Goal: Find specific page/section: Find specific page/section

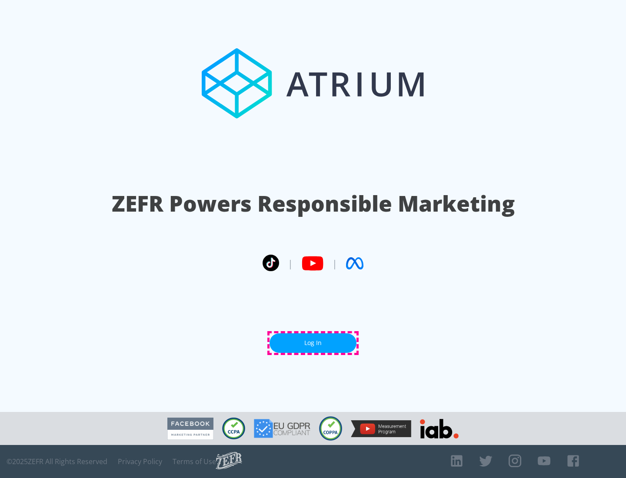
click at [313, 343] on link "Log In" at bounding box center [312, 343] width 87 height 20
